Goal: Communication & Community: Answer question/provide support

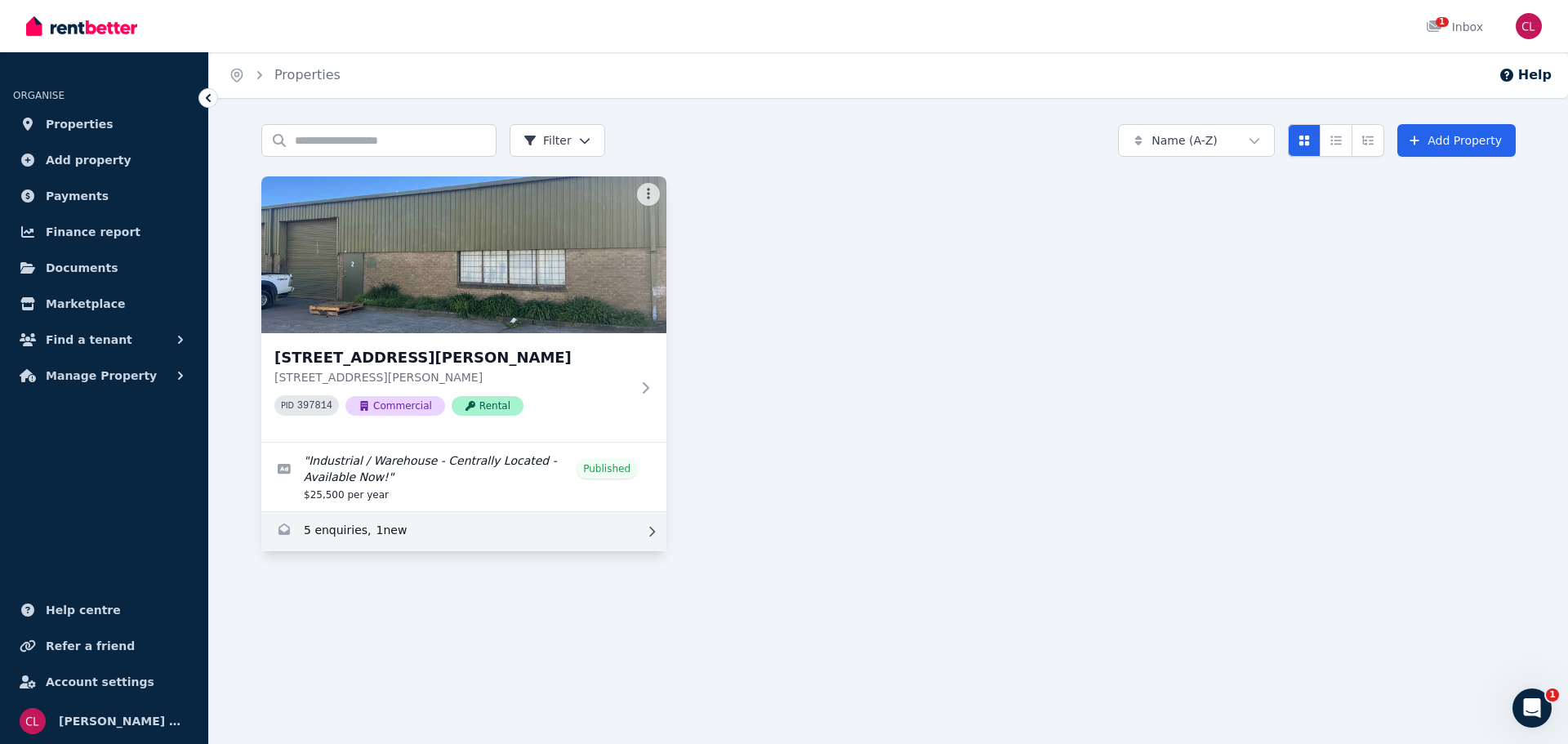
click at [345, 532] on link "Enquiries for 2/42 Burgess Rd, Bayswater" at bounding box center [464, 532] width 405 height 39
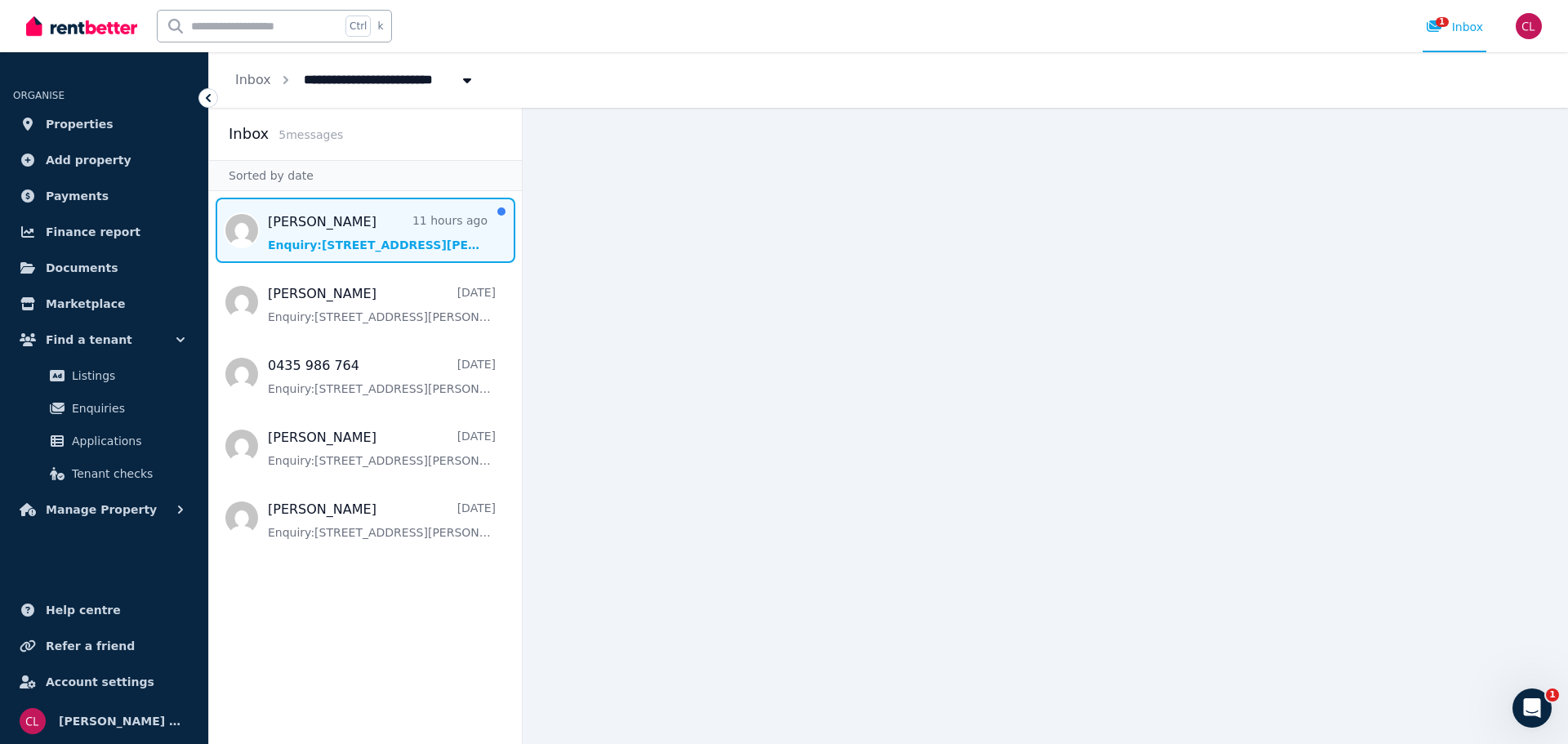
click at [346, 233] on span "Message list" at bounding box center [365, 230] width 313 height 65
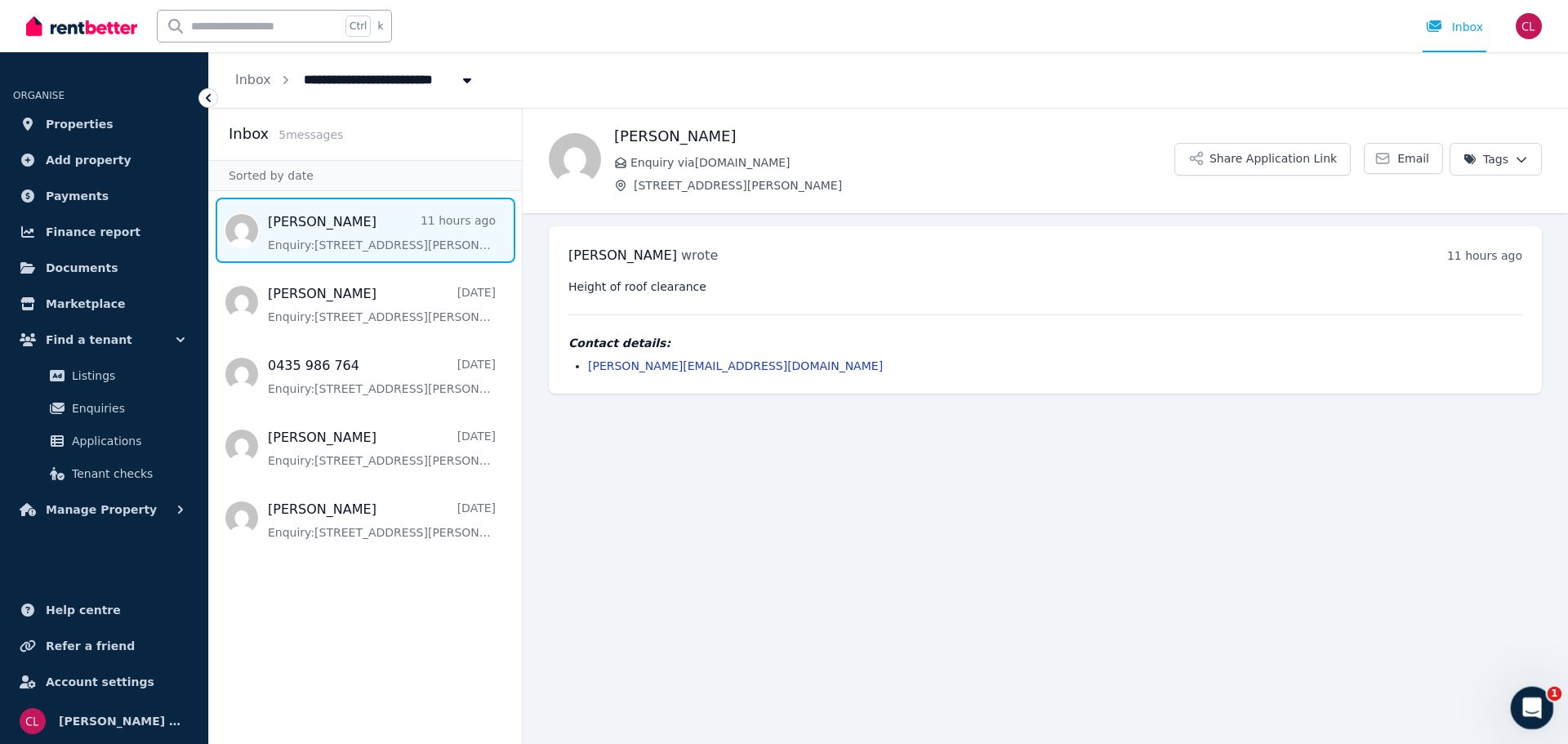
click at [1528, 707] on icon "Open Intercom Messenger" at bounding box center [1530, 706] width 11 height 13
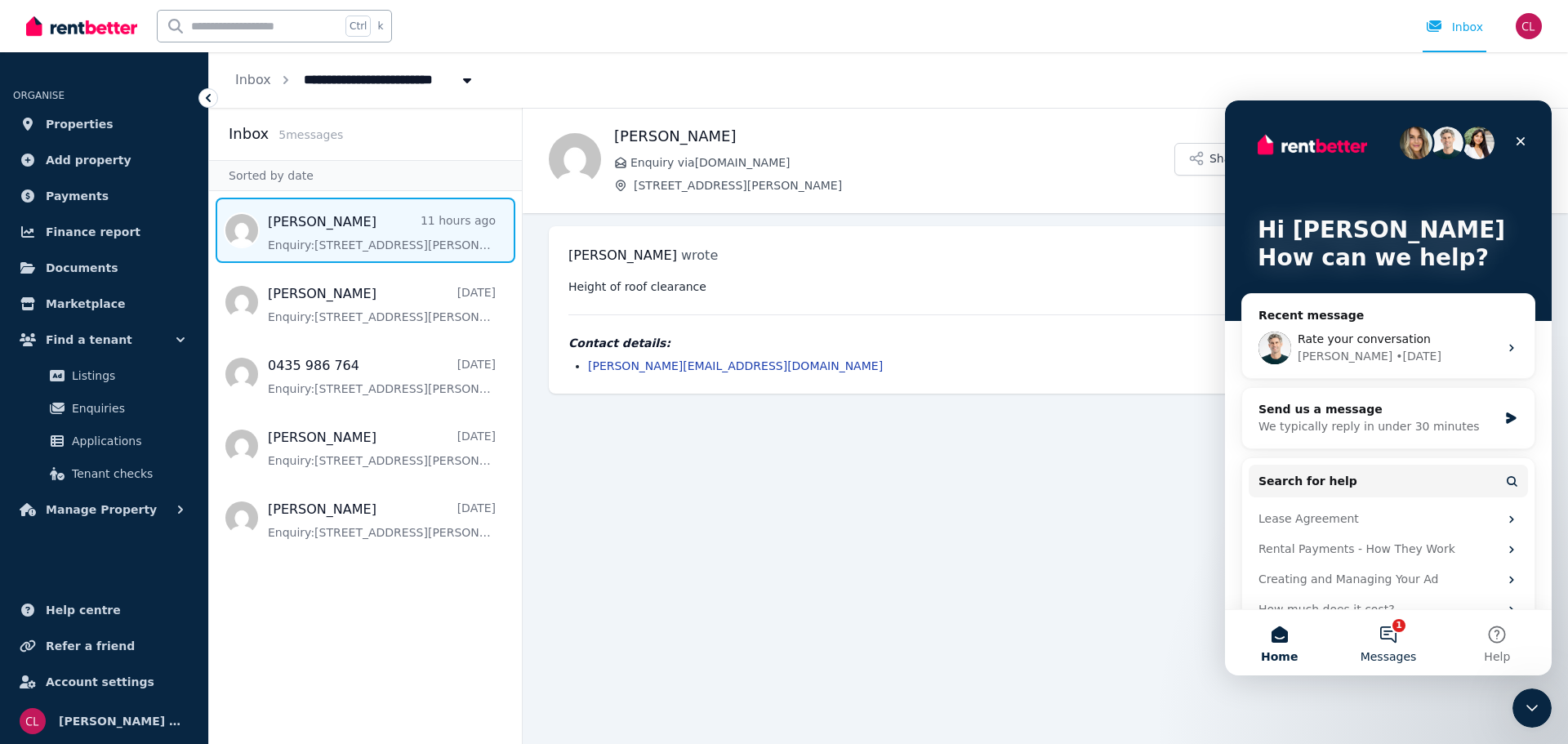
click at [1388, 638] on button "1 Messages" at bounding box center [1388, 643] width 109 height 65
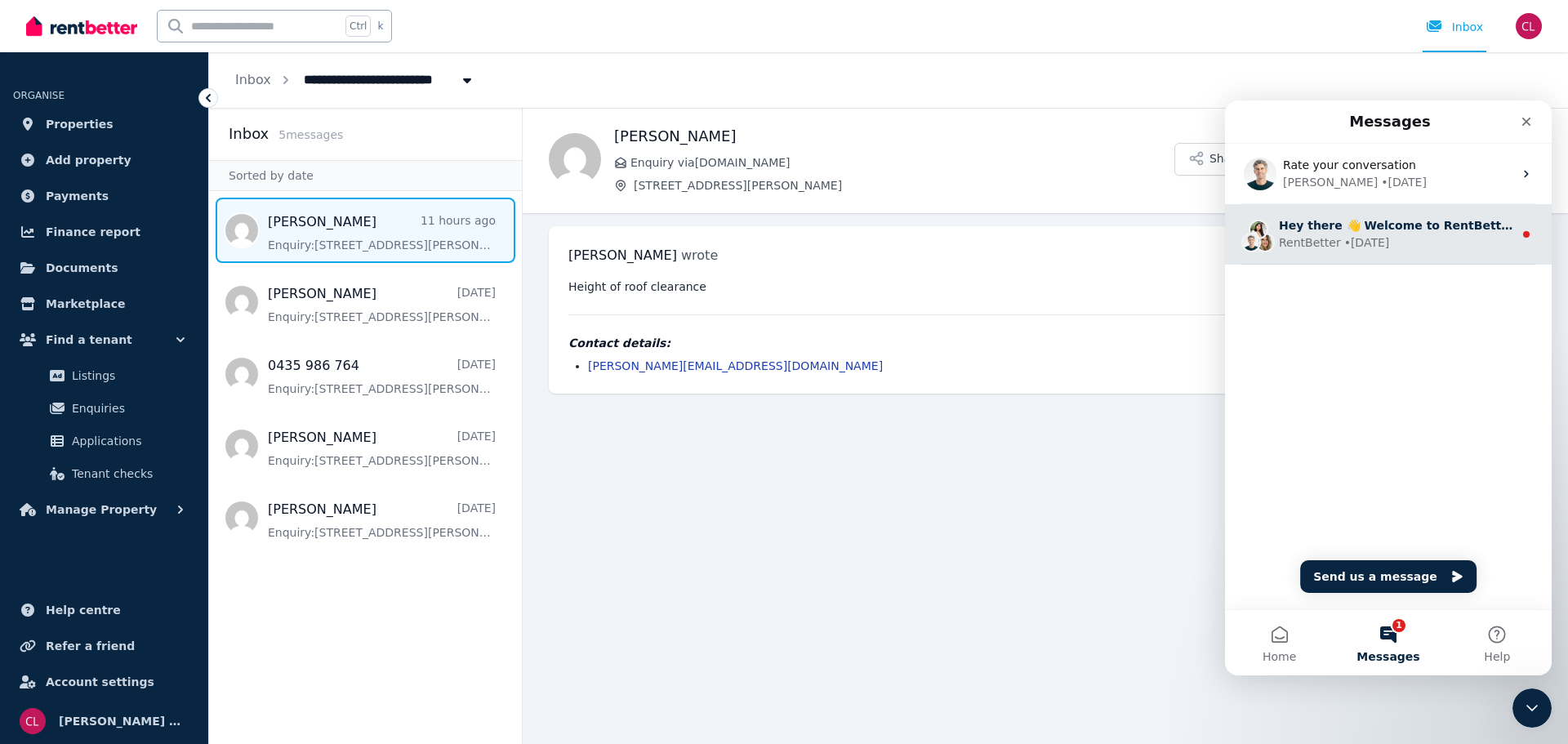
click at [1338, 256] on div "Hey there 👋 Welcome to RentBetter! On RentBetter, taking control and managing y…" at bounding box center [1389, 234] width 327 height 60
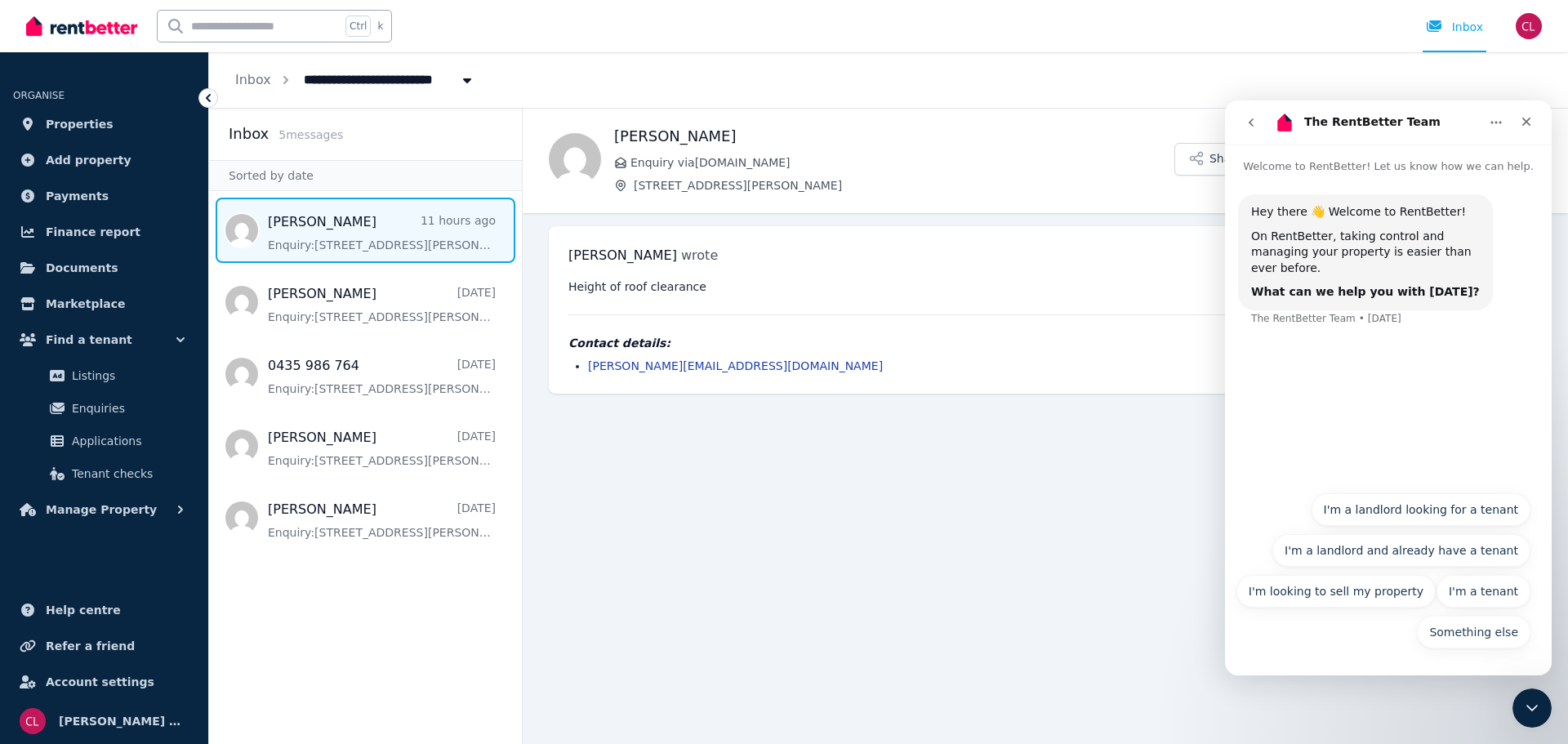
click at [1162, 558] on main "Back [PERSON_NAME] Enquiry via [DOMAIN_NAME] [STREET_ADDRESS][PERSON_NAME] Shar…" at bounding box center [1045, 426] width 1046 height 636
click at [1530, 122] on icon "Close" at bounding box center [1526, 122] width 13 height 13
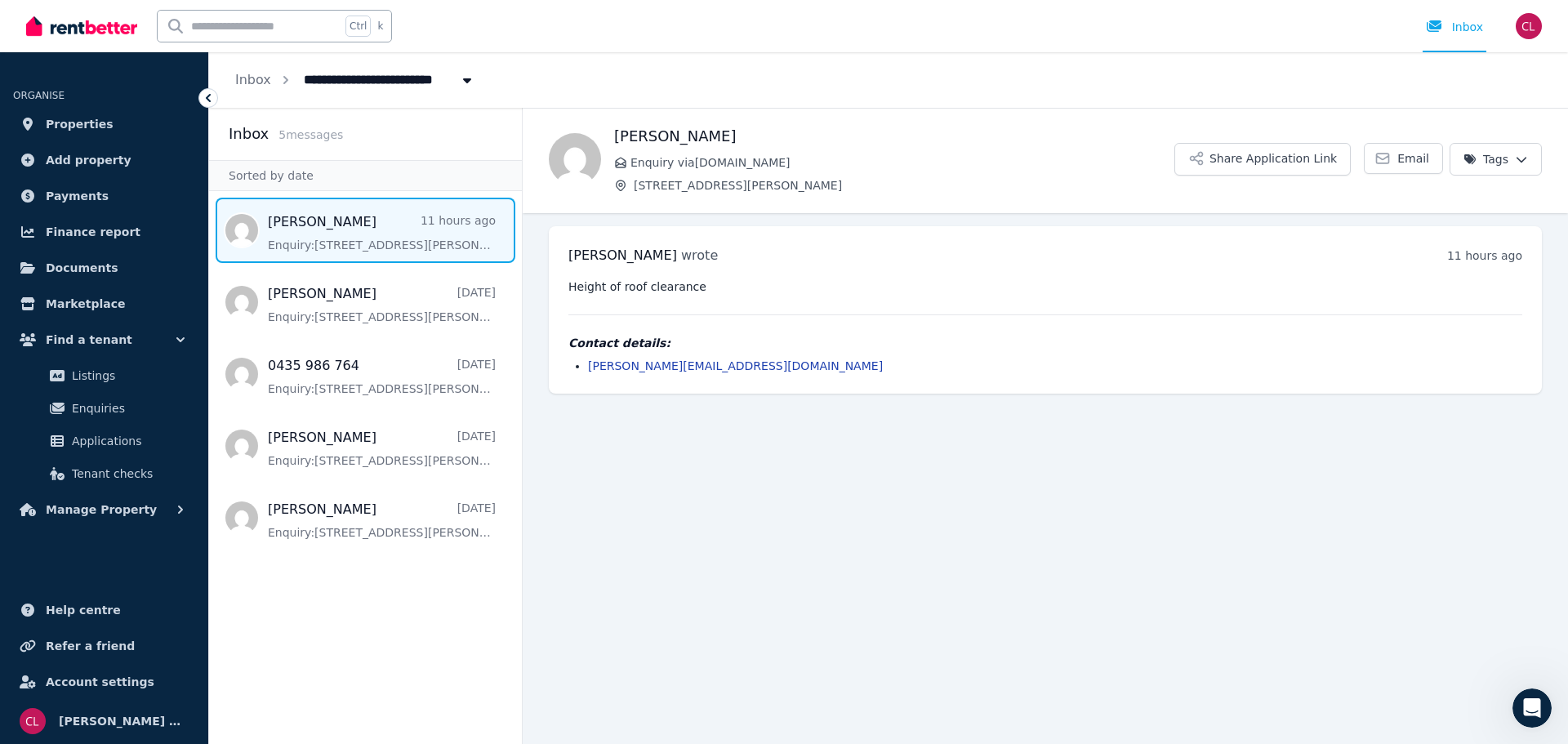
click at [1000, 513] on main "Back [PERSON_NAME] Enquiry via [DOMAIN_NAME] [STREET_ADDRESS][PERSON_NAME] Shar…" at bounding box center [1045, 426] width 1046 height 636
click at [952, 501] on main "Back [PERSON_NAME] Enquiry via [DOMAIN_NAME] [STREET_ADDRESS][PERSON_NAME] Shar…" at bounding box center [1045, 426] width 1046 height 636
